Goal: Task Accomplishment & Management: Use online tool/utility

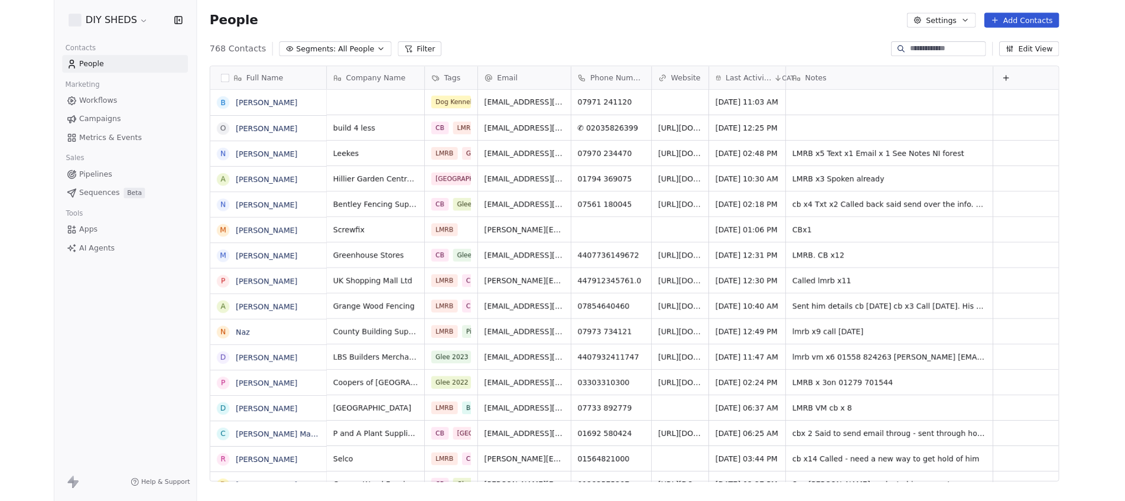
scroll to position [482, 966]
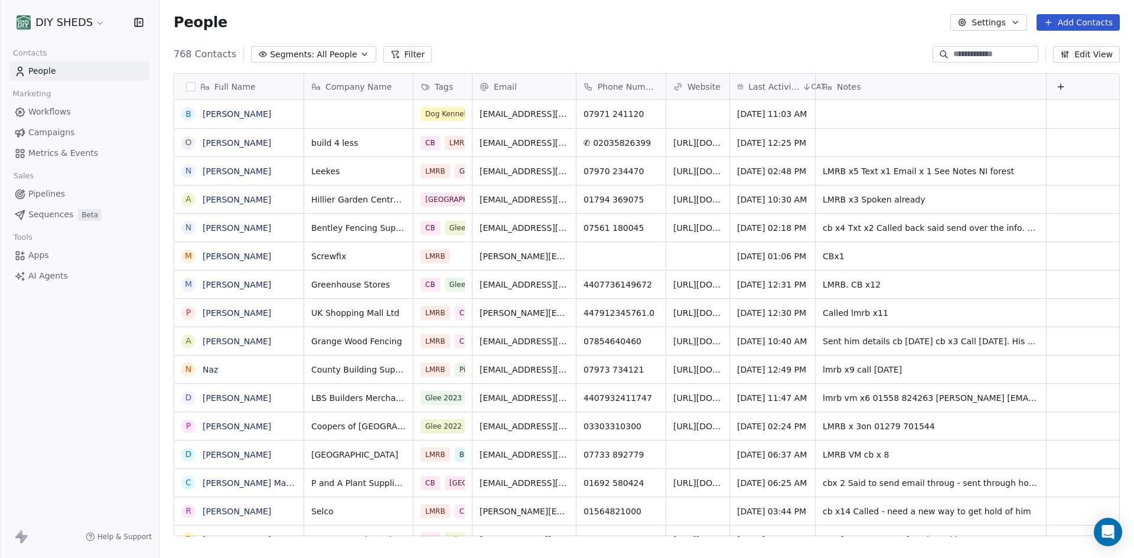
click at [45, 72] on span "People" at bounding box center [42, 71] width 28 height 12
click at [53, 109] on span "Workflows" at bounding box center [49, 112] width 43 height 12
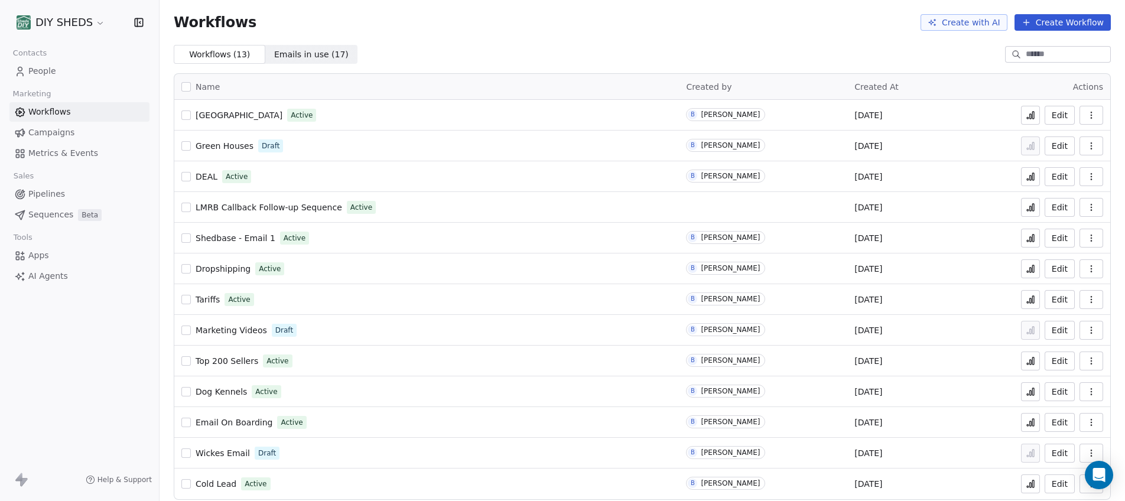
click at [1054, 24] on button "Create Workflow" at bounding box center [1062, 22] width 96 height 17
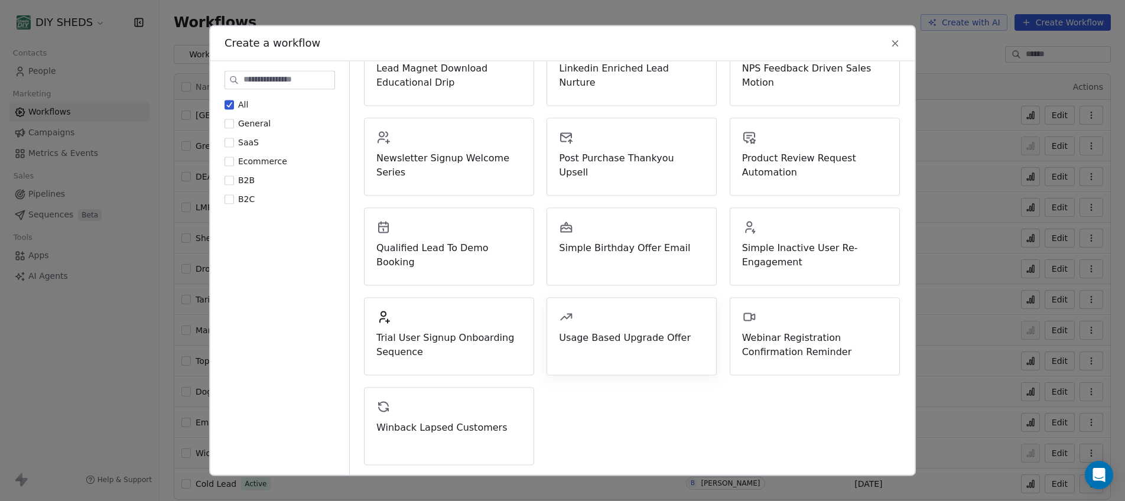
scroll to position [359, 0]
click at [441, 239] on div "Qualified Lead To Demo Booking" at bounding box center [448, 244] width 145 height 50
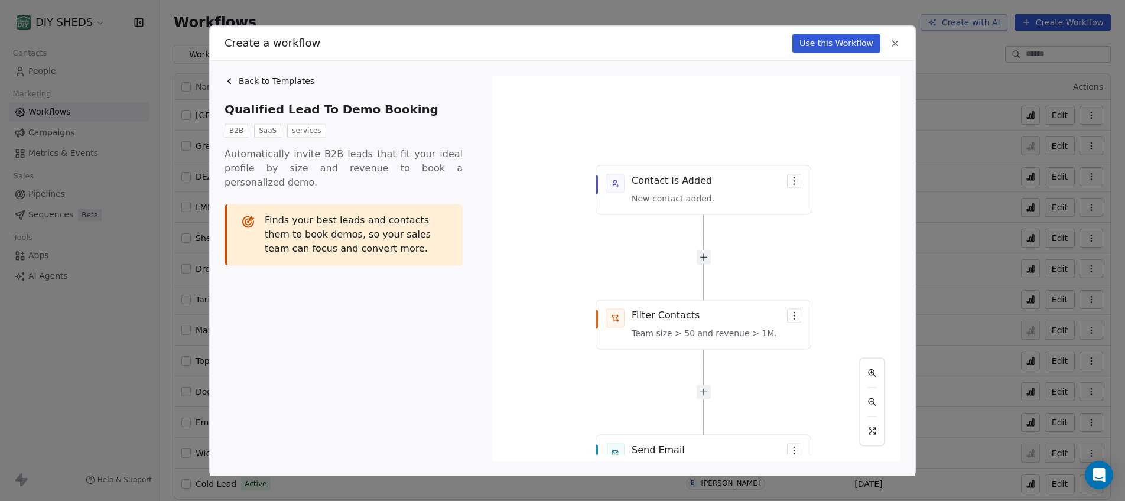
click at [816, 38] on button "Use this Workflow" at bounding box center [836, 43] width 88 height 19
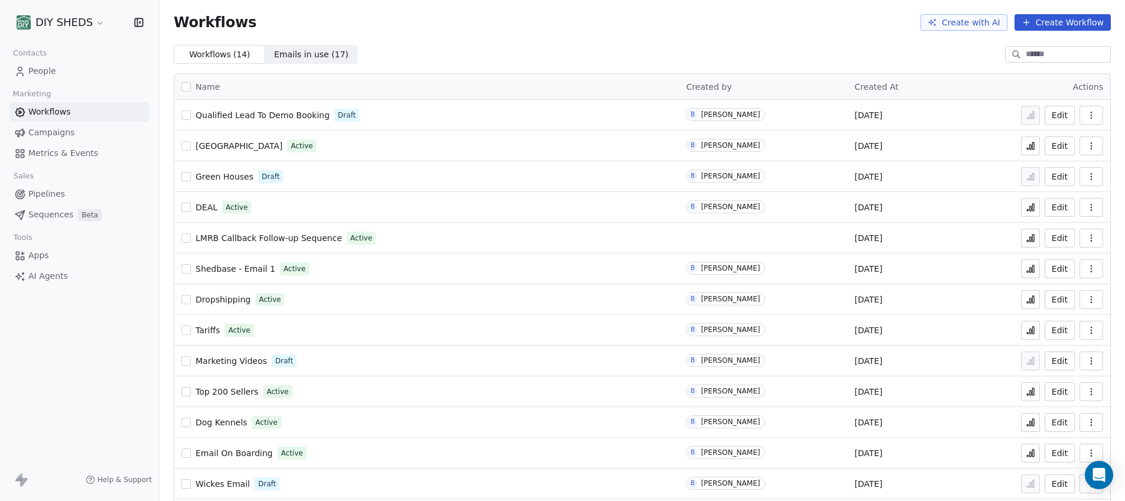
click at [1027, 30] on button "Create Workflow" at bounding box center [1062, 22] width 96 height 17
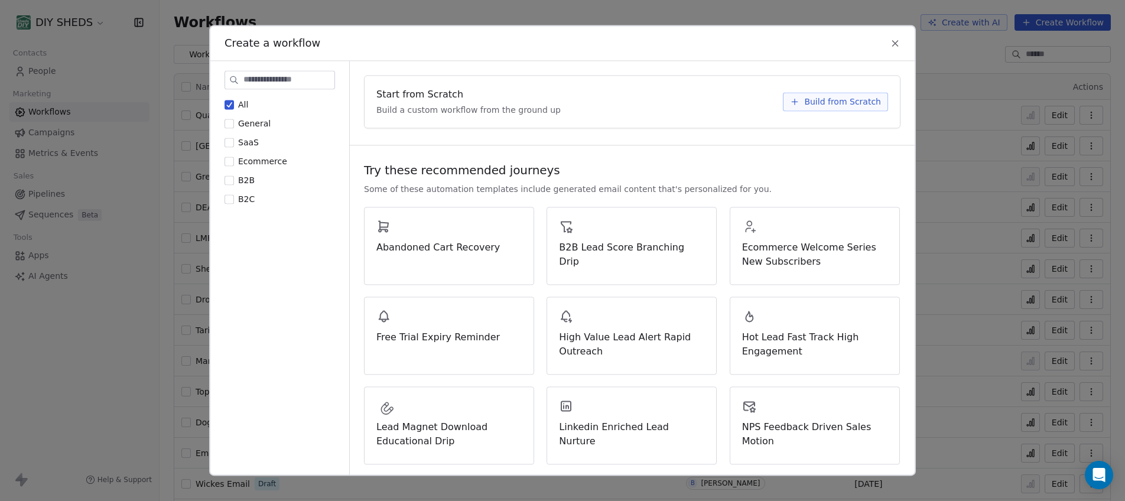
click at [833, 106] on span "Build from Scratch" at bounding box center [842, 102] width 77 height 12
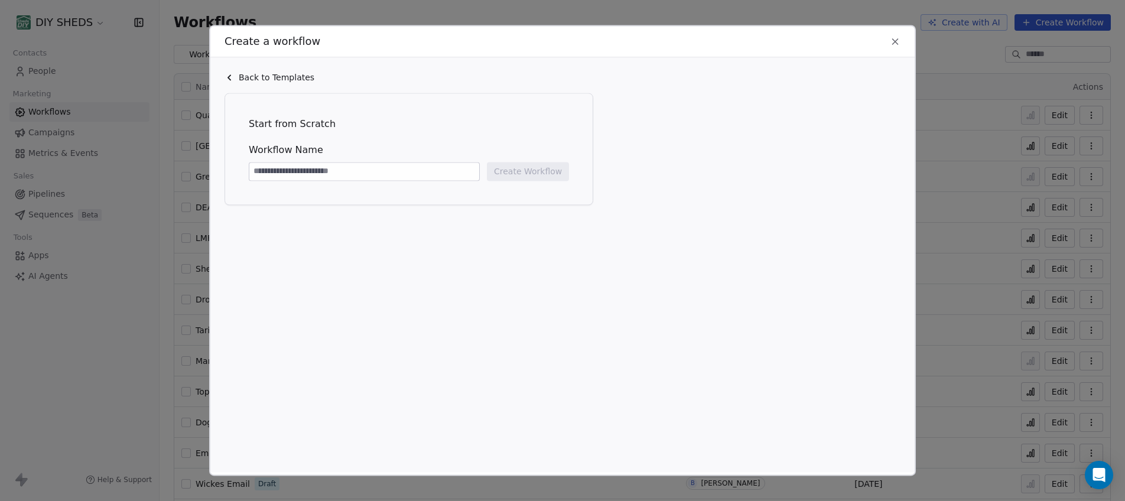
click at [384, 171] on input at bounding box center [364, 171] width 230 height 18
type input "**********"
click at [507, 174] on button "Create Workflow" at bounding box center [528, 171] width 82 height 19
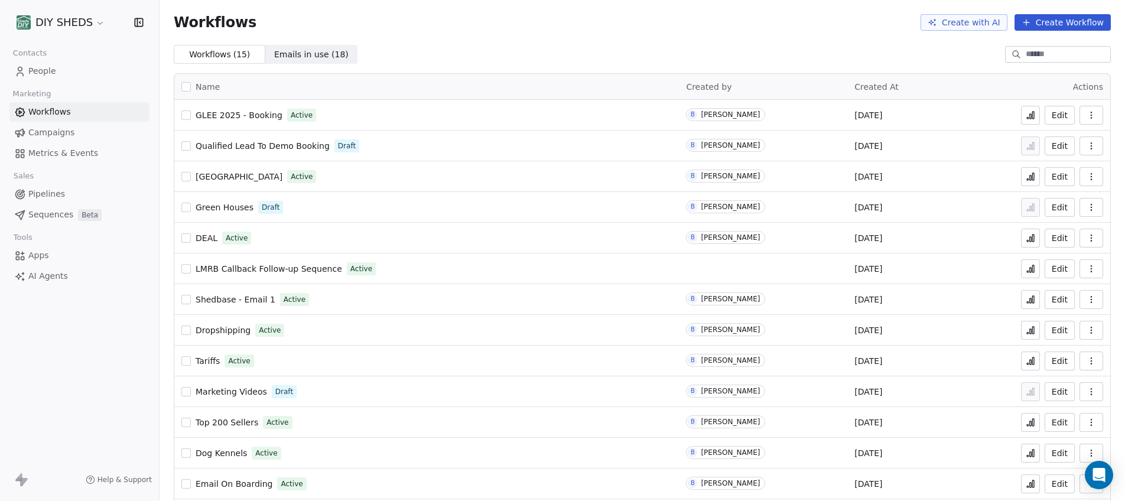
click at [47, 153] on span "Metrics & Events" at bounding box center [63, 153] width 70 height 12
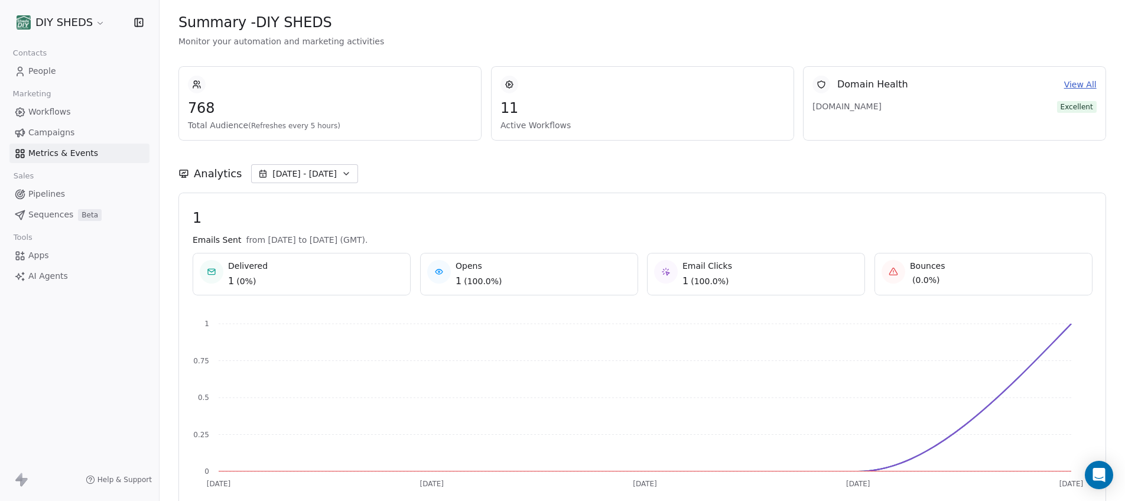
click at [50, 139] on link "Campaigns" at bounding box center [79, 132] width 140 height 19
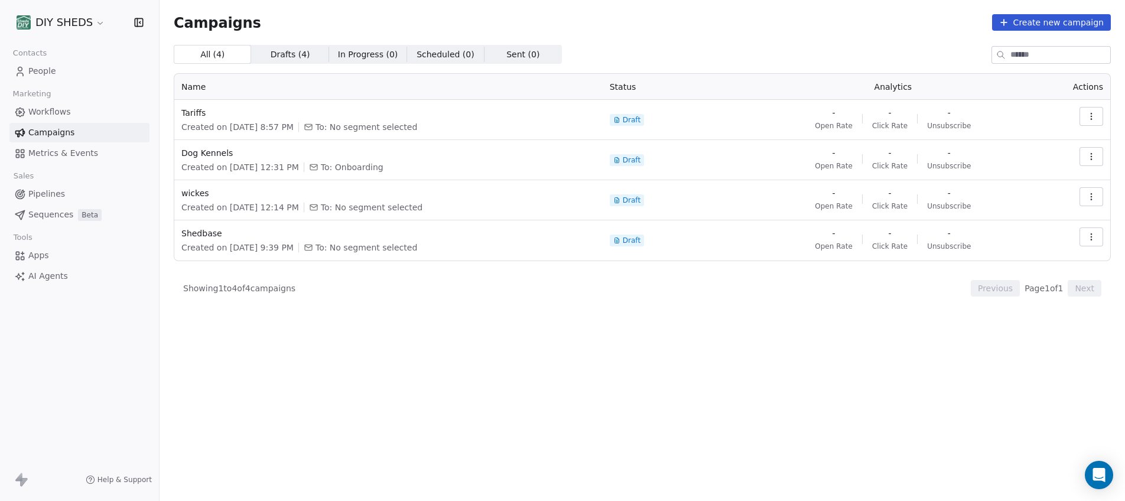
click at [48, 118] on span "Workflows" at bounding box center [49, 112] width 43 height 12
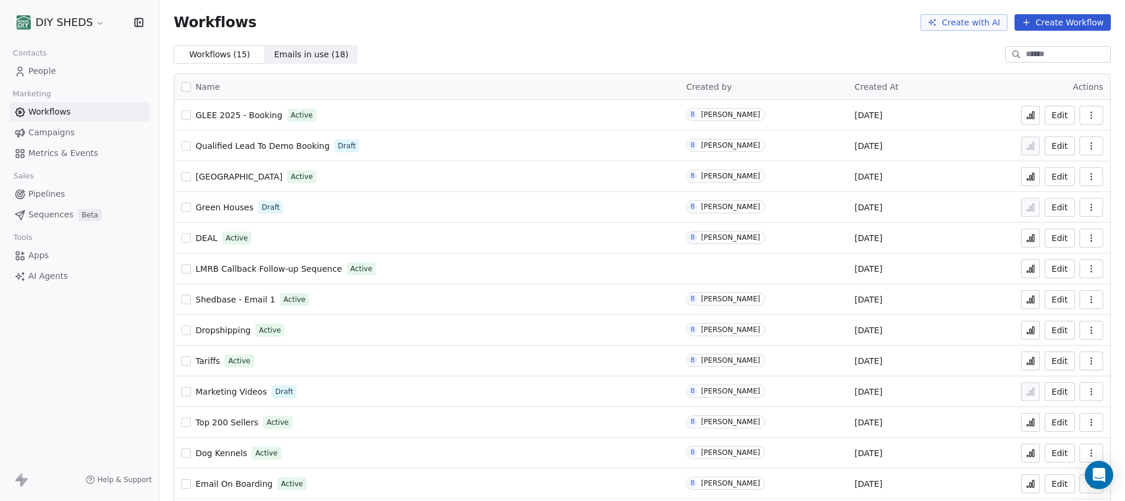
click at [311, 51] on span "Emails in use ( 18 )" at bounding box center [311, 54] width 74 height 12
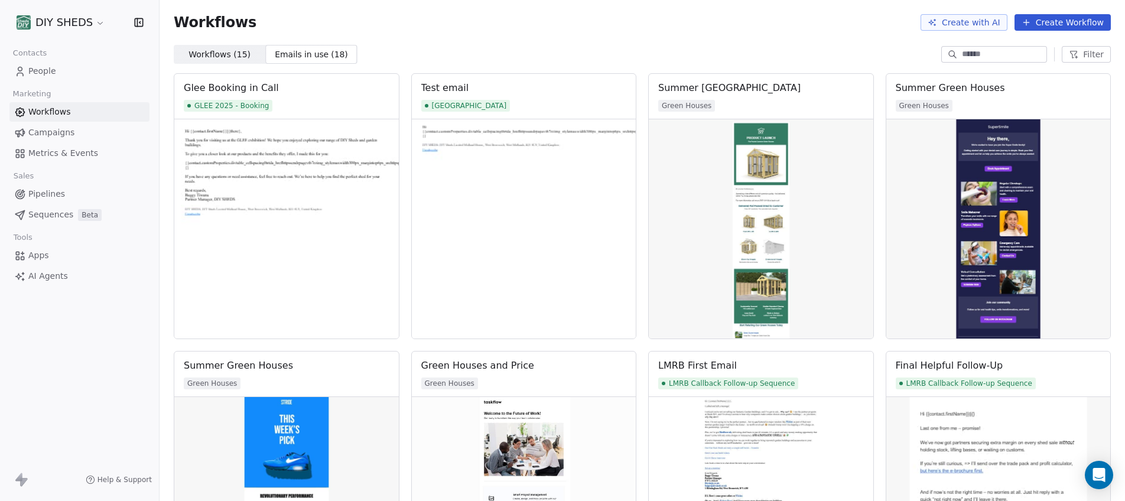
click at [202, 52] on span "Workflows ( 15 )" at bounding box center [219, 54] width 62 height 12
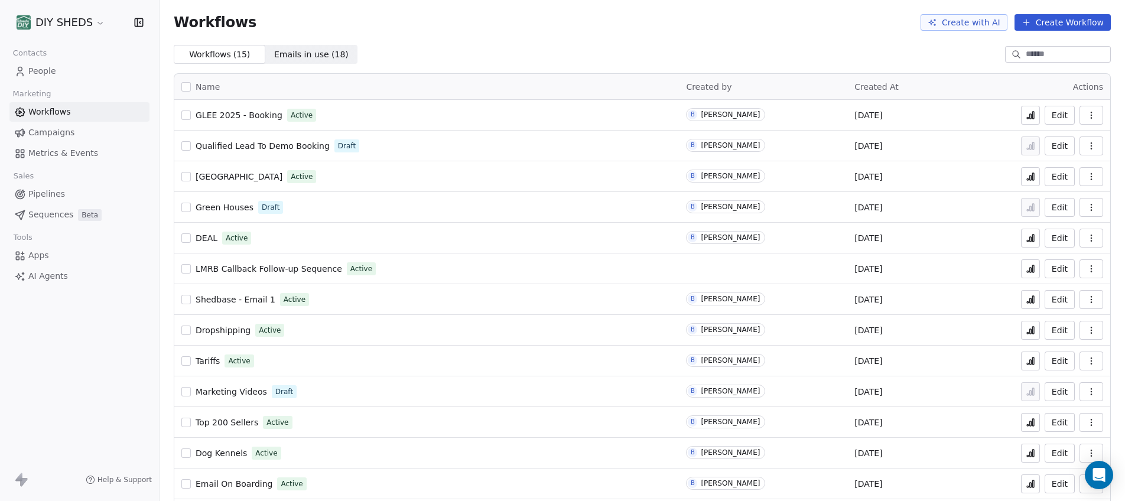
click at [71, 25] on html "DIY SHEDS Contacts People Marketing Workflows Campaigns Metrics & Events Sales …" at bounding box center [562, 250] width 1125 height 501
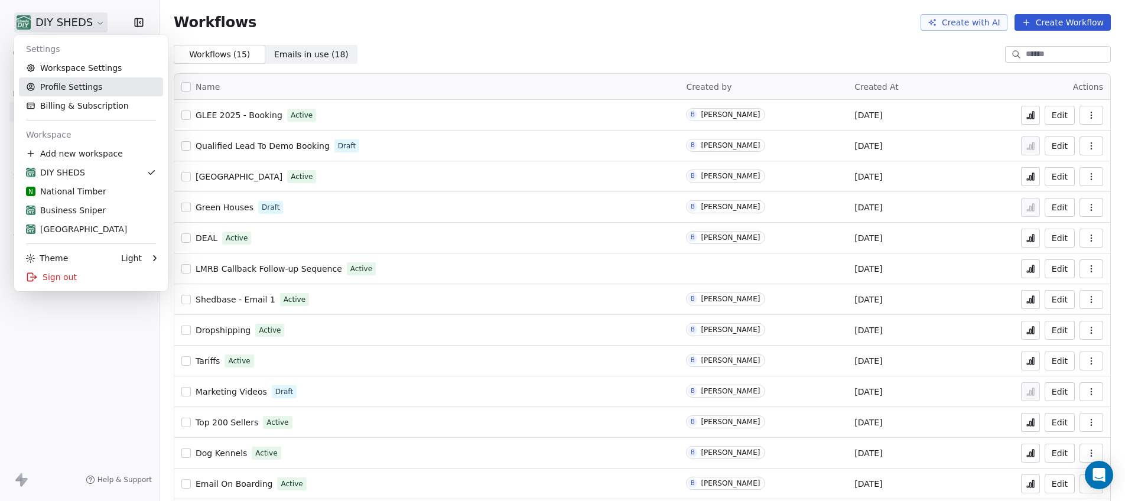
click at [74, 85] on link "Profile Settings" at bounding box center [91, 86] width 144 height 19
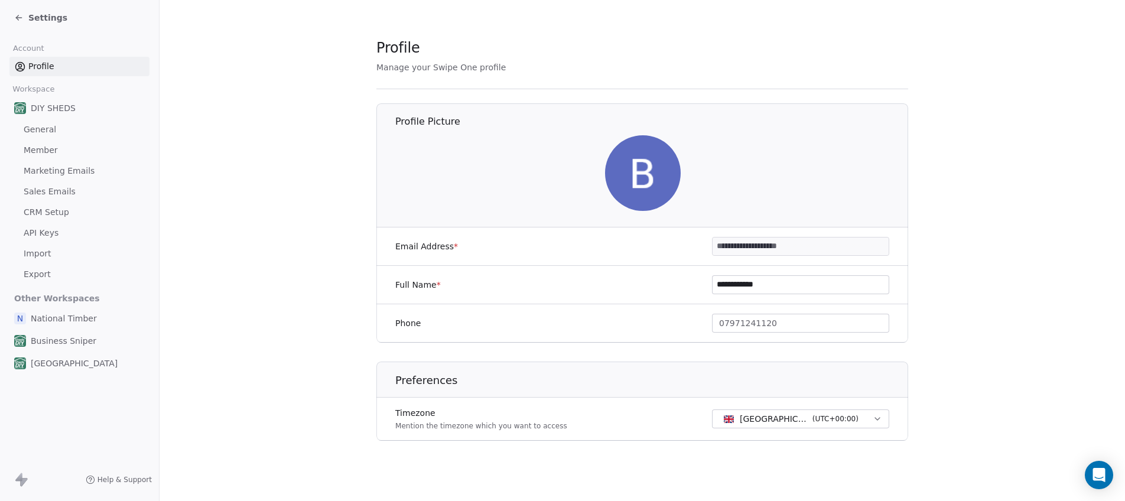
click at [61, 193] on span "Sales Emails" at bounding box center [50, 191] width 52 height 12
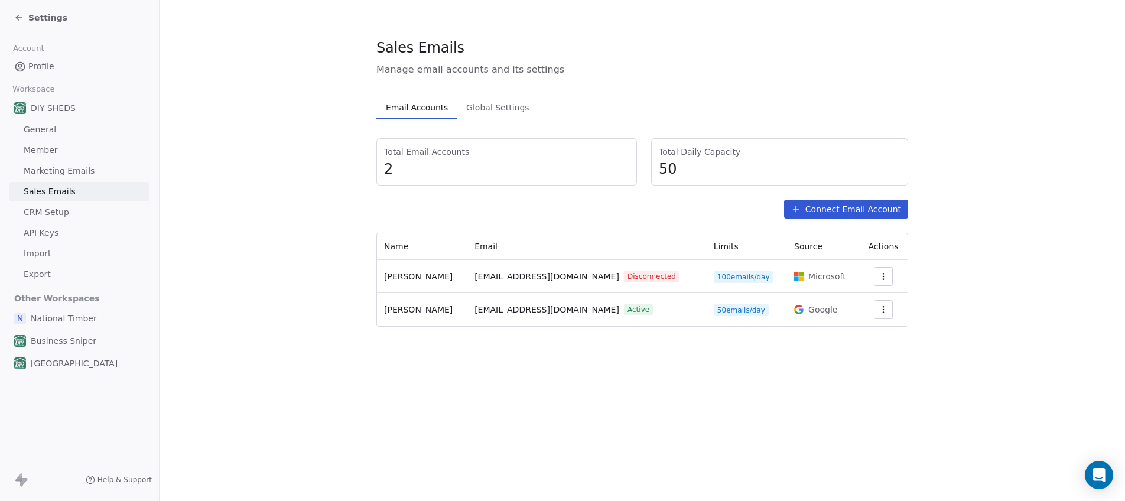
click at [690, 399] on div "Sales Emails Manage email accounts and its settings Email Accounts Email Accoun…" at bounding box center [641, 250] width 965 height 501
